Goal: Find specific page/section: Find specific page/section

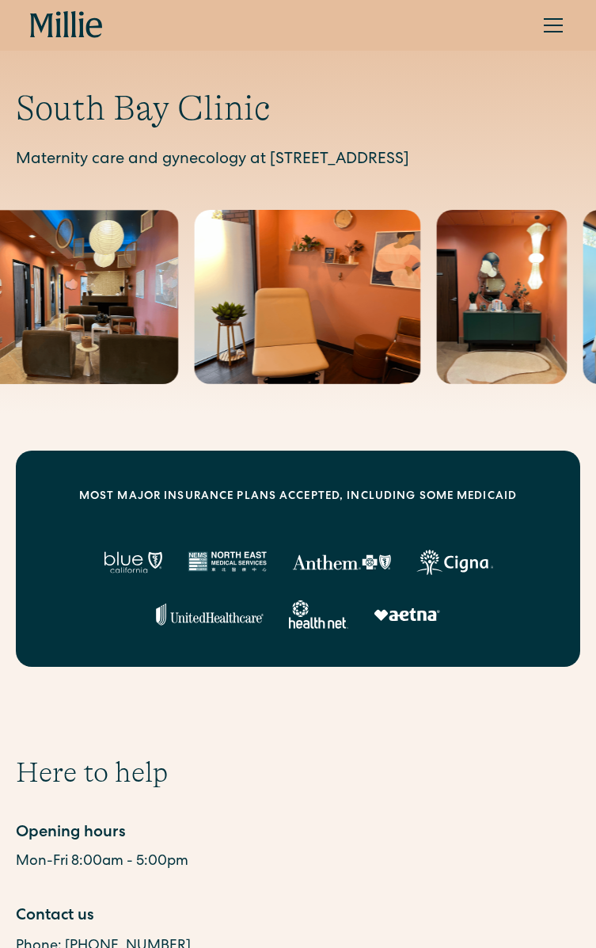
click at [561, 31] on div "menu" at bounding box center [554, 25] width 38 height 38
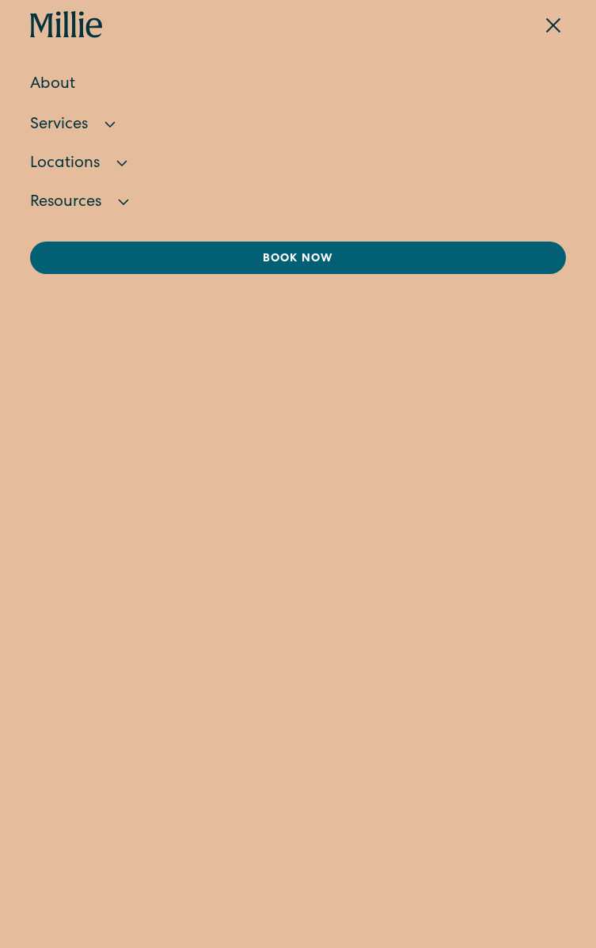
click at [68, 93] on link "About" at bounding box center [298, 84] width 537 height 43
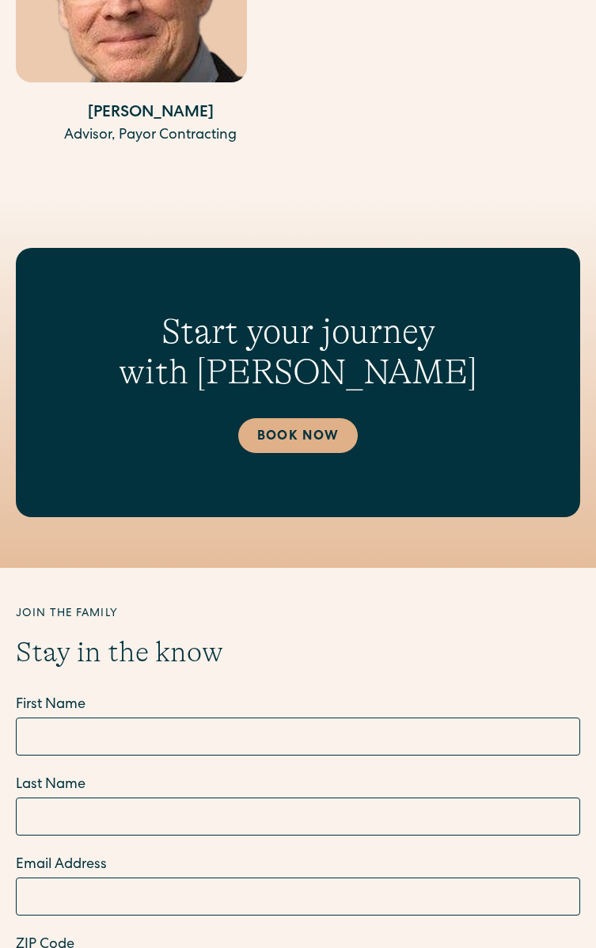
scroll to position [5678, 0]
